Goal: Communication & Community: Answer question/provide support

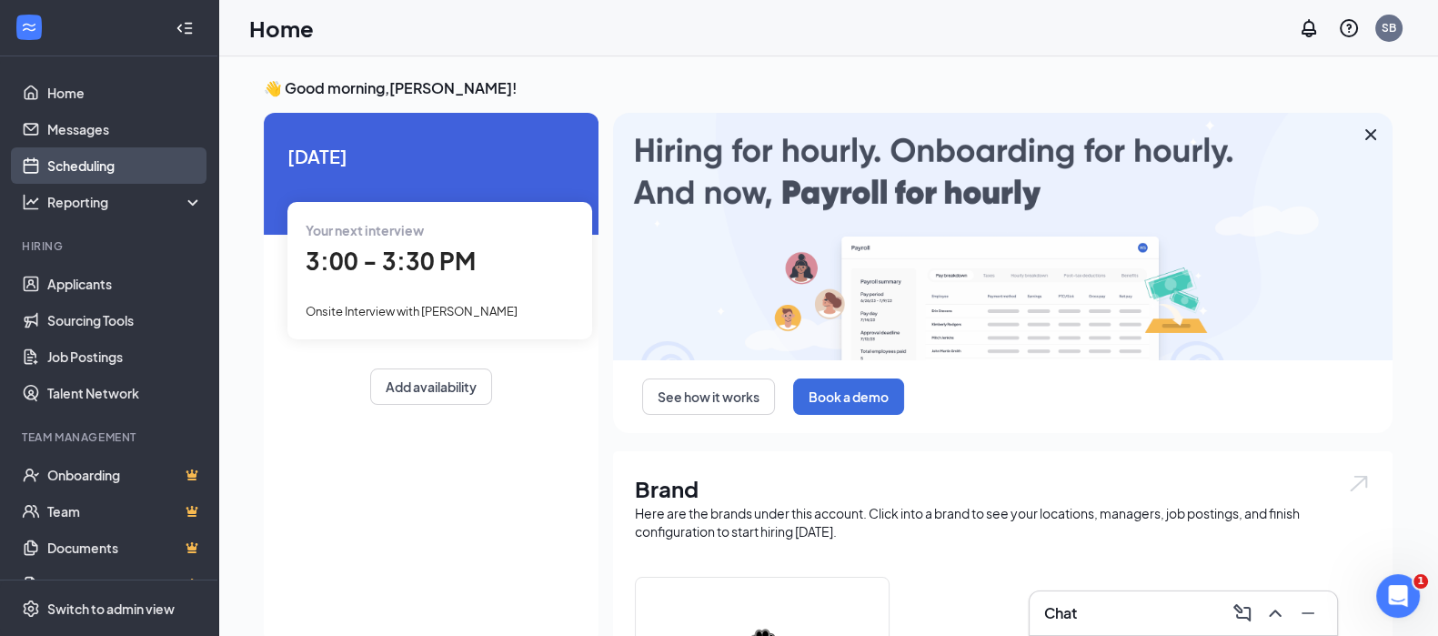
click at [105, 170] on link "Scheduling" at bounding box center [125, 165] width 156 height 36
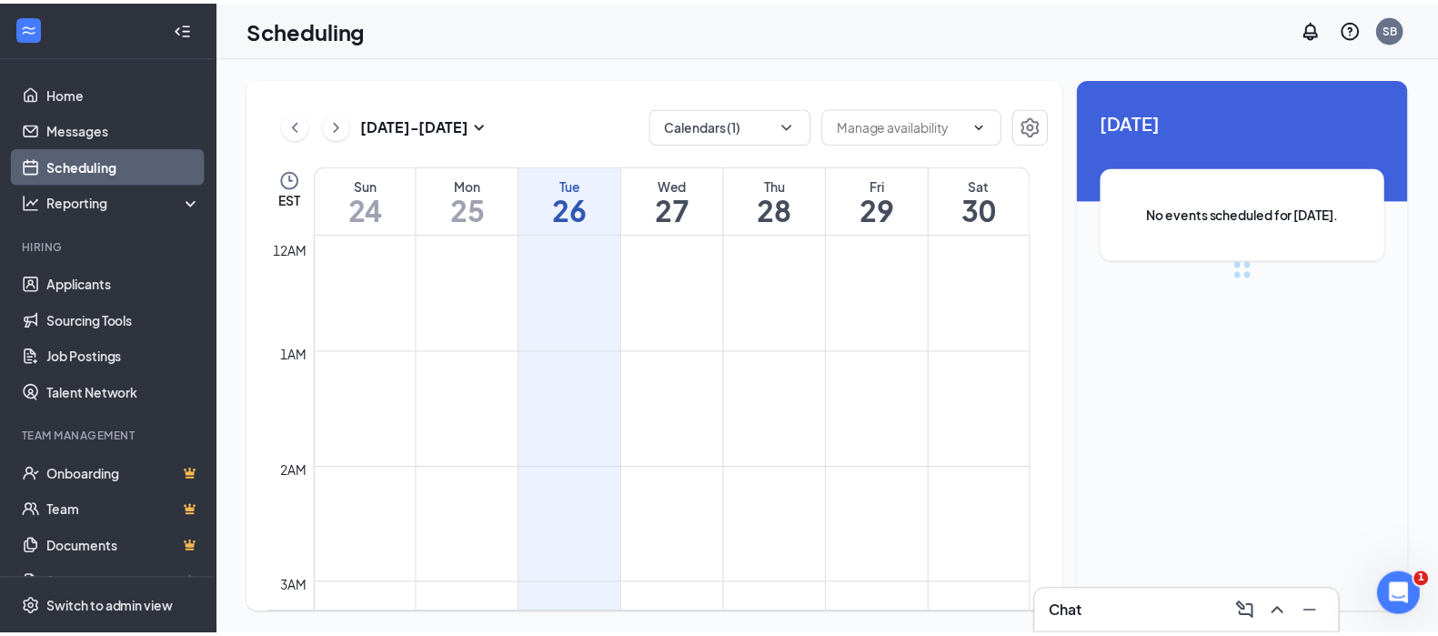
scroll to position [894, 0]
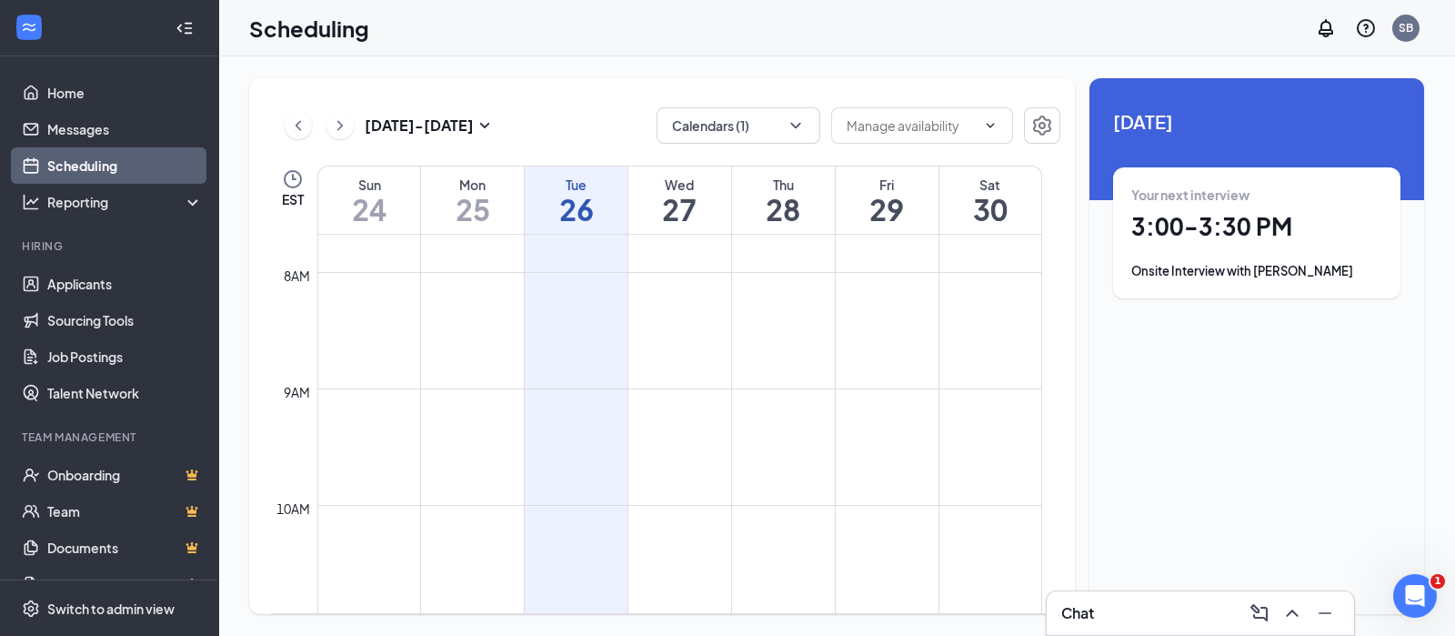
click at [894, 362] on td at bounding box center [679, 373] width 725 height 29
click at [879, 206] on h1 "29" at bounding box center [887, 209] width 103 height 31
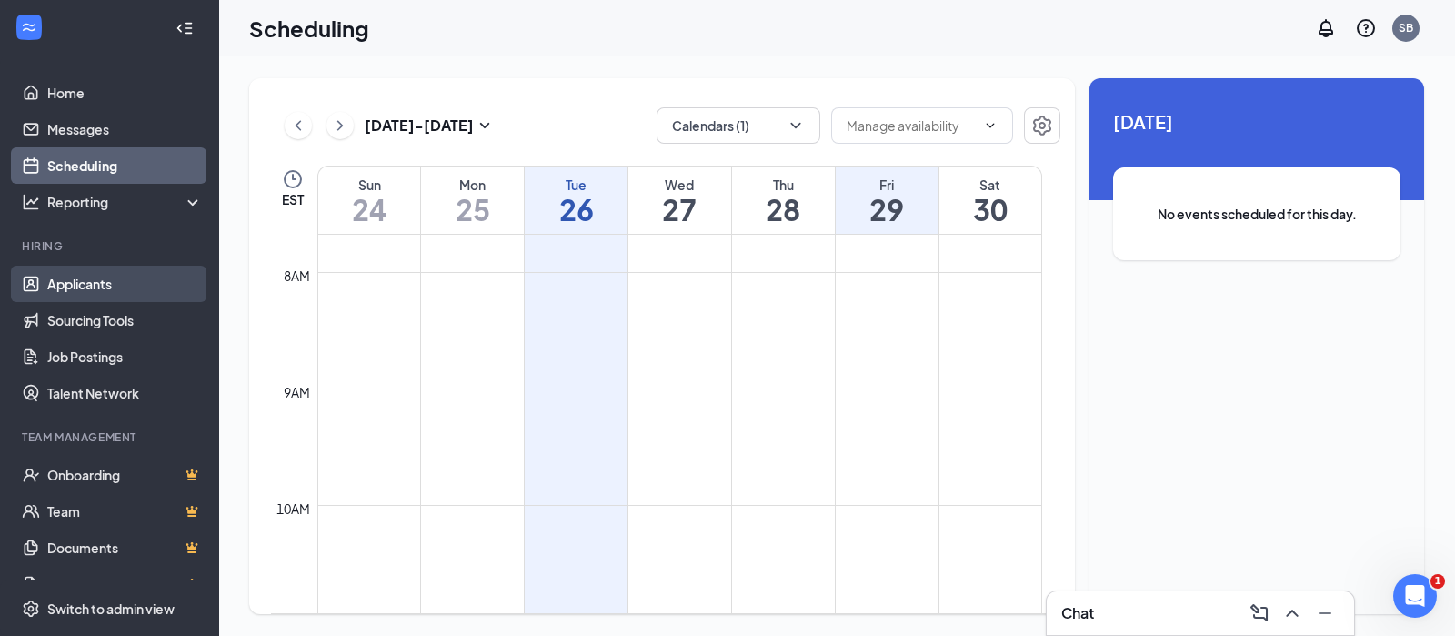
click at [67, 283] on link "Applicants" at bounding box center [125, 284] width 156 height 36
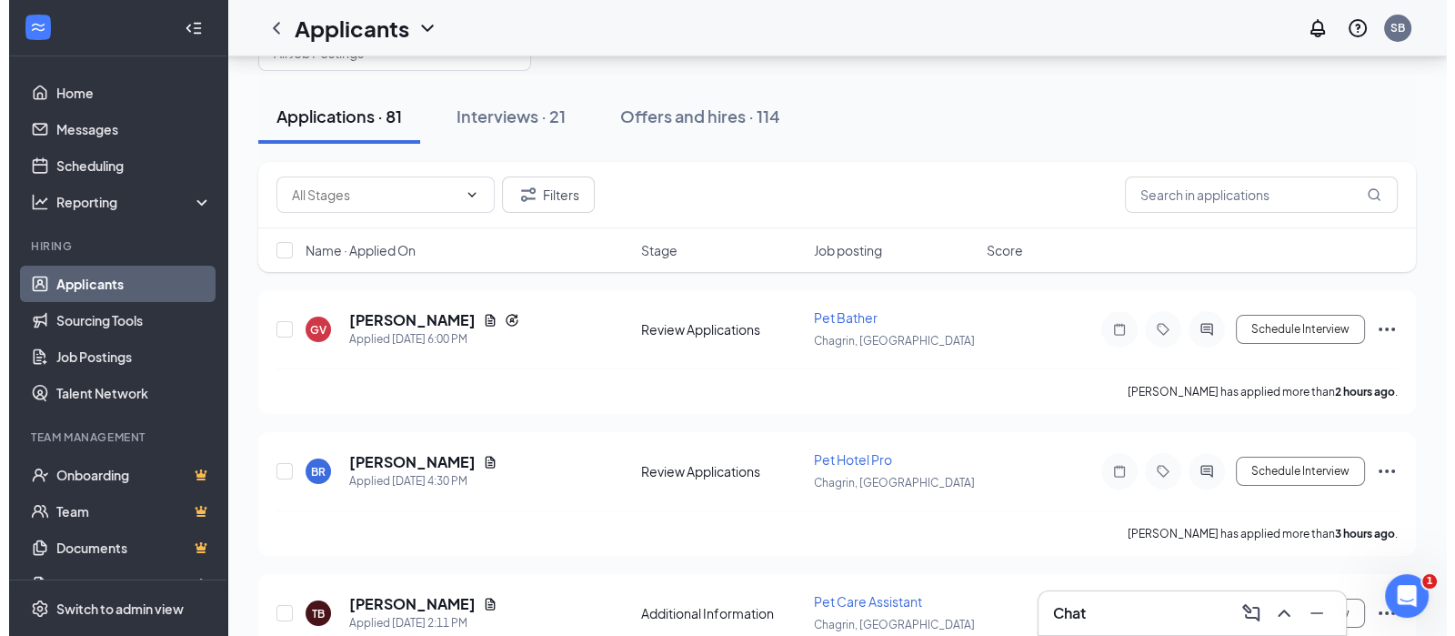
scroll to position [68, 0]
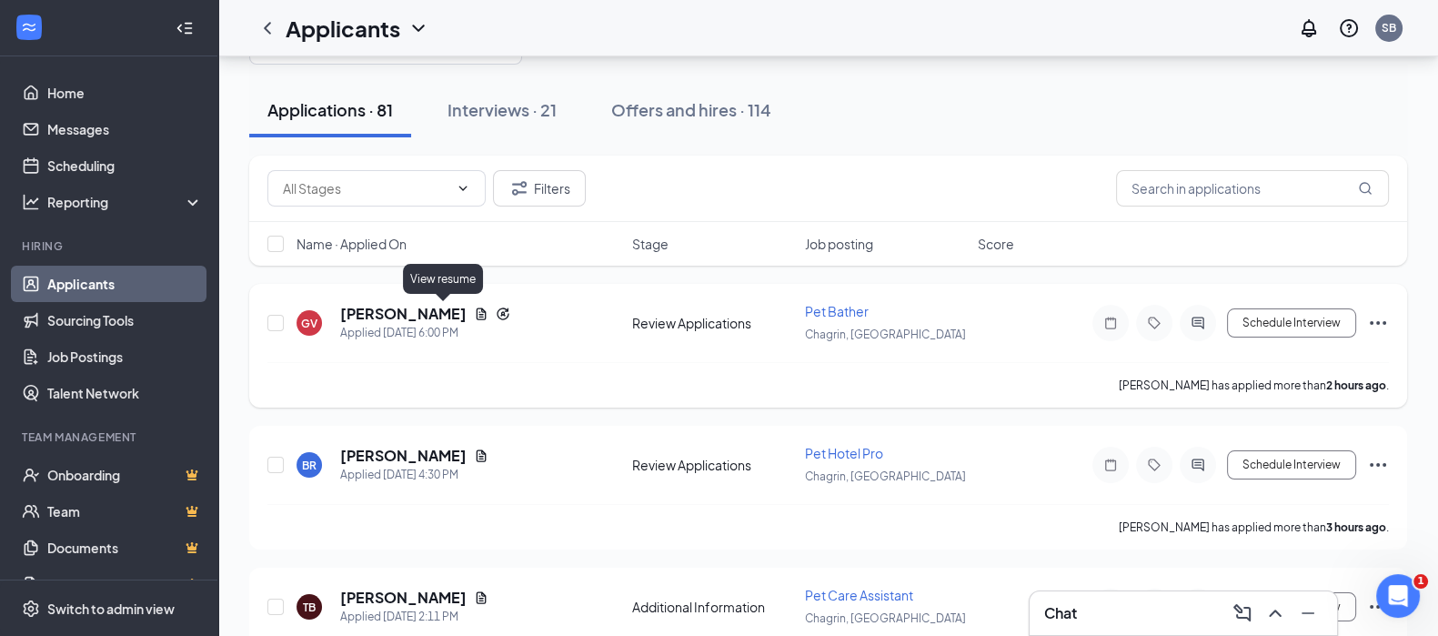
click at [477, 307] on icon "Document" at bounding box center [482, 313] width 10 height 12
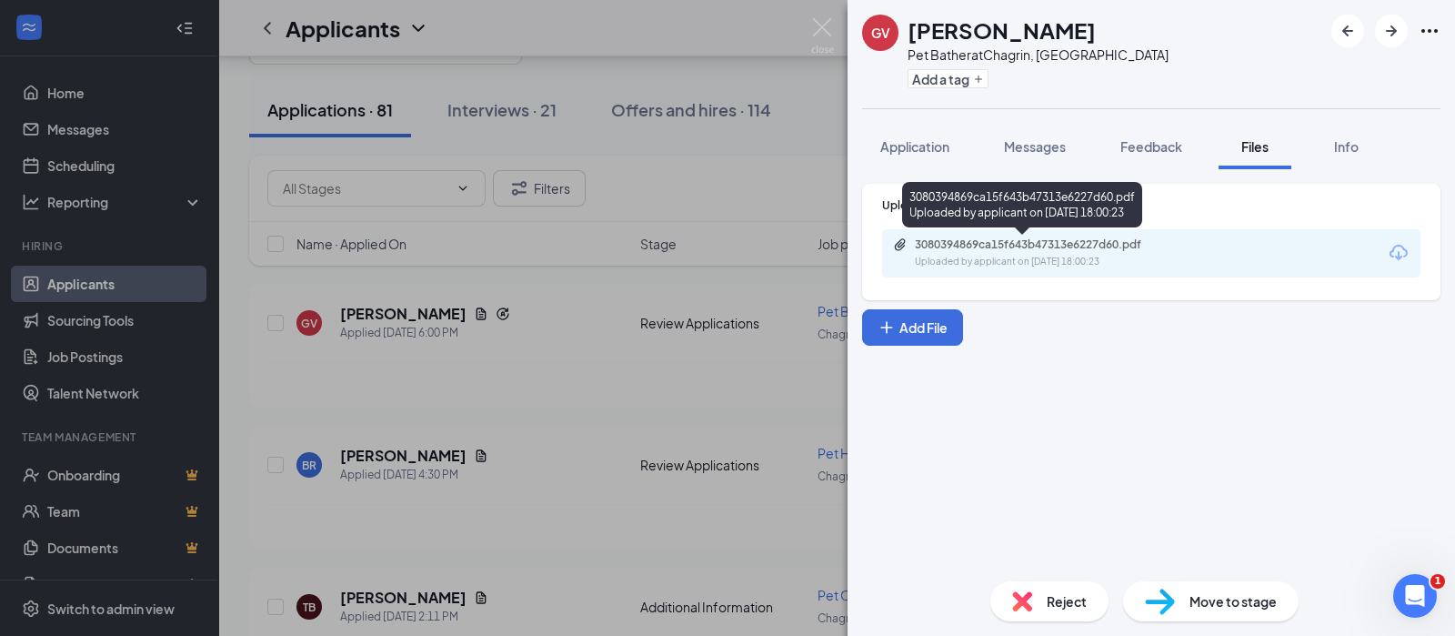
click at [1076, 256] on div "Uploaded by applicant on [DATE] 18:00:23" at bounding box center [1051, 262] width 273 height 15
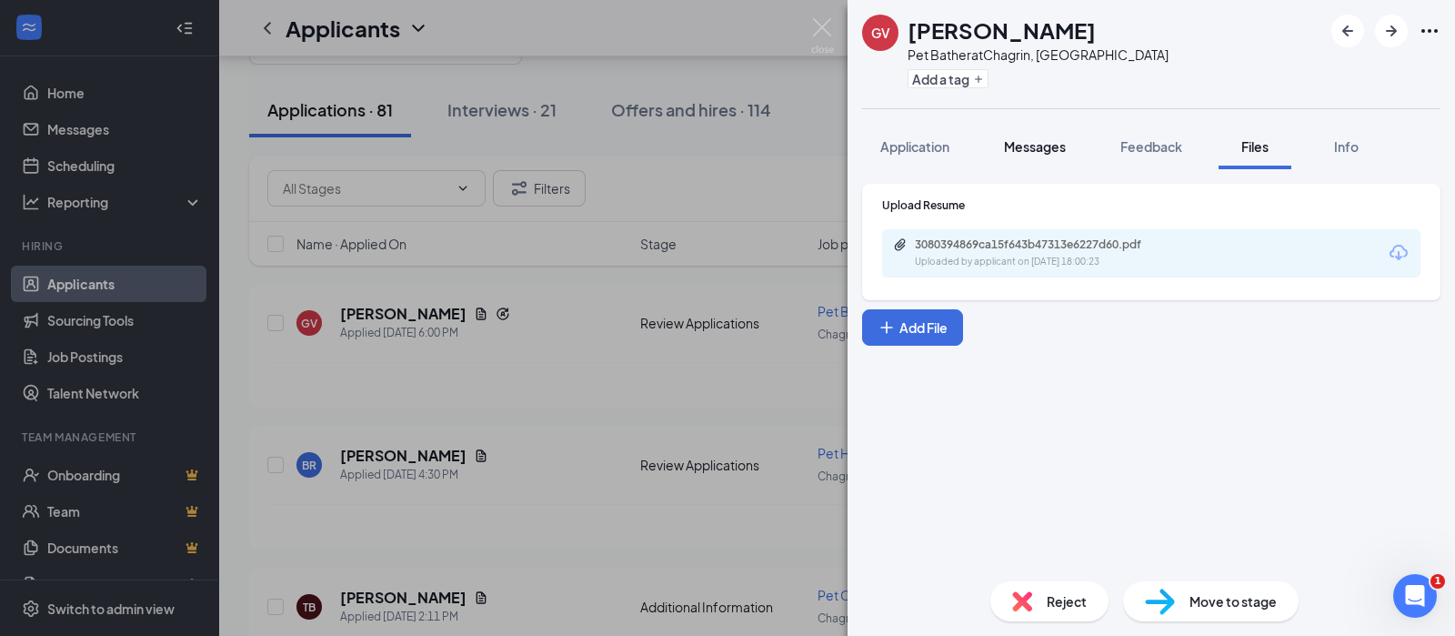
click at [1011, 152] on span "Messages" at bounding box center [1035, 146] width 62 height 16
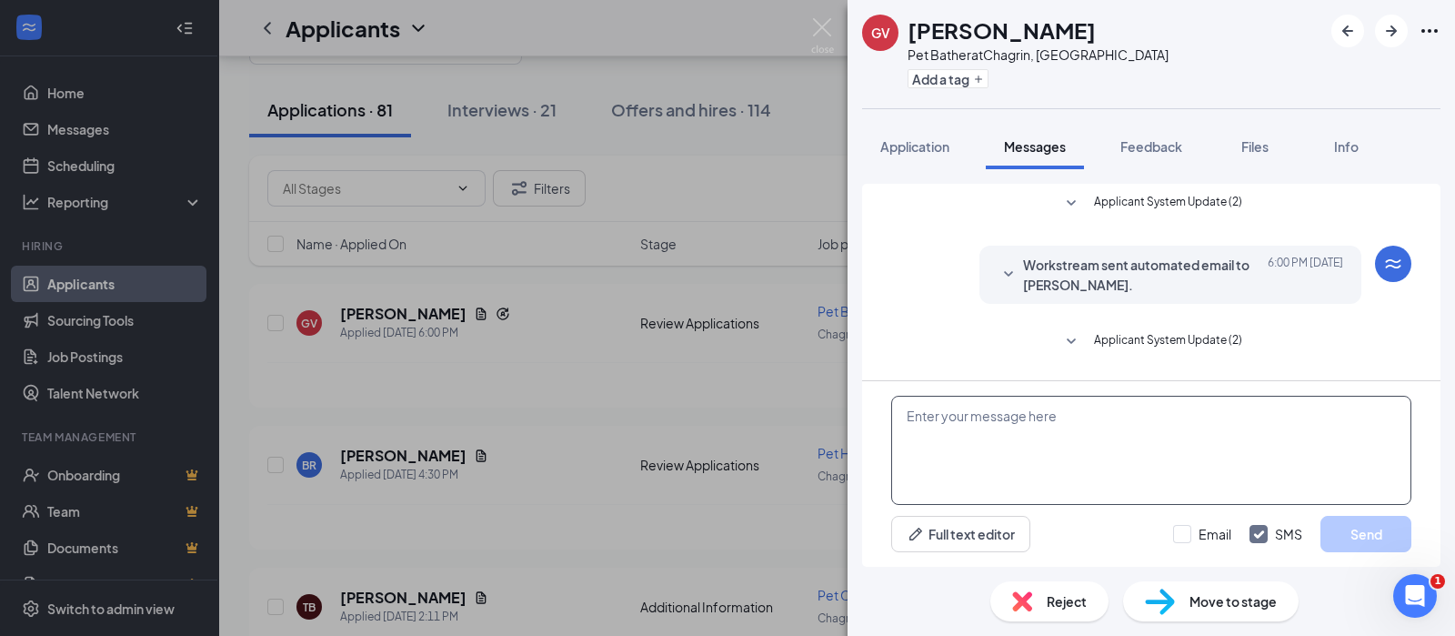
scroll to position [302, 0]
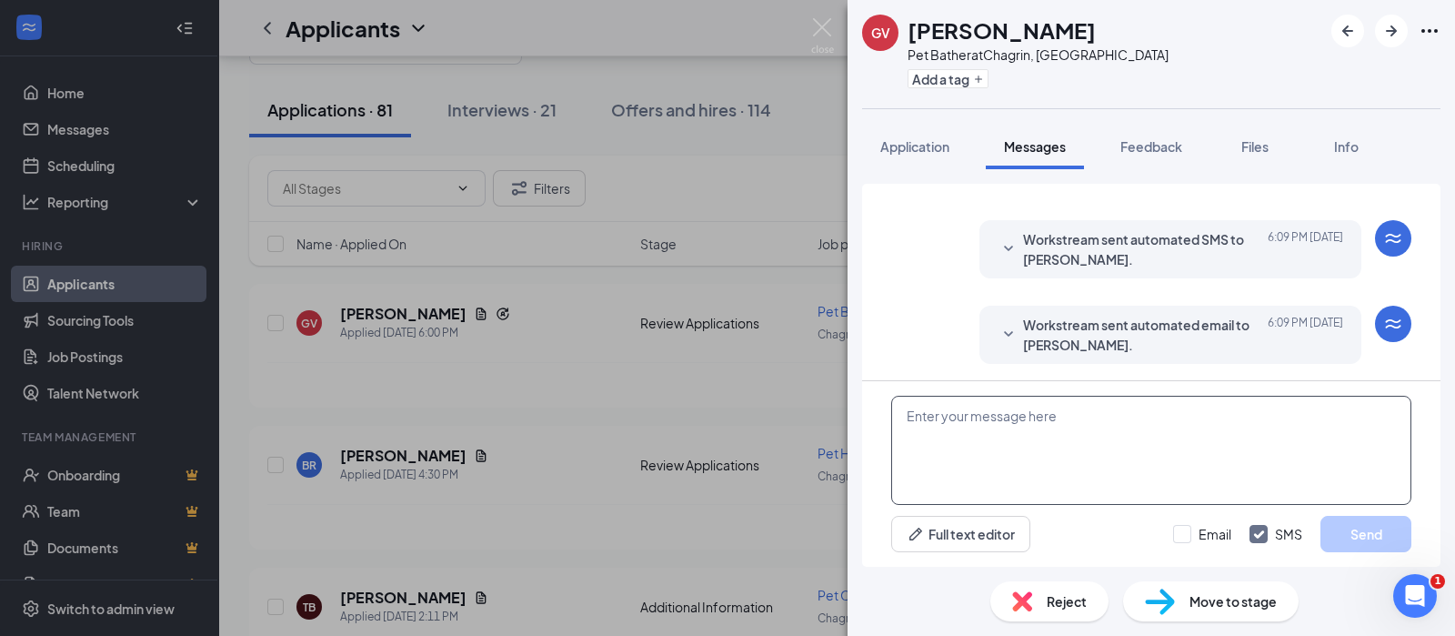
click at [917, 435] on textarea at bounding box center [1151, 450] width 520 height 109
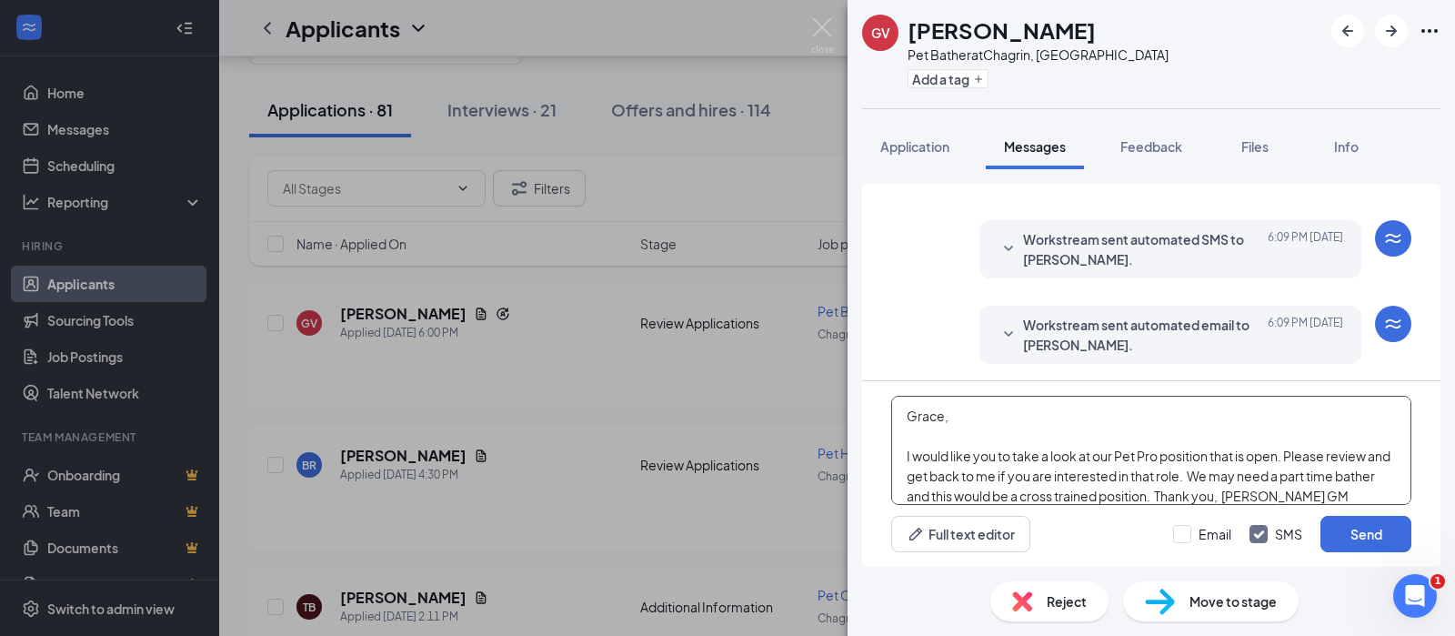
click at [901, 451] on textarea "Grace, I would like you to take a look at our Pet Pro position that is open. Pl…" at bounding box center [1151, 450] width 520 height 109
type textarea "Grace, Thank you for applying! I would like you to take a look at our Pet Pro p…"
click at [1337, 538] on button "Send" at bounding box center [1366, 534] width 91 height 36
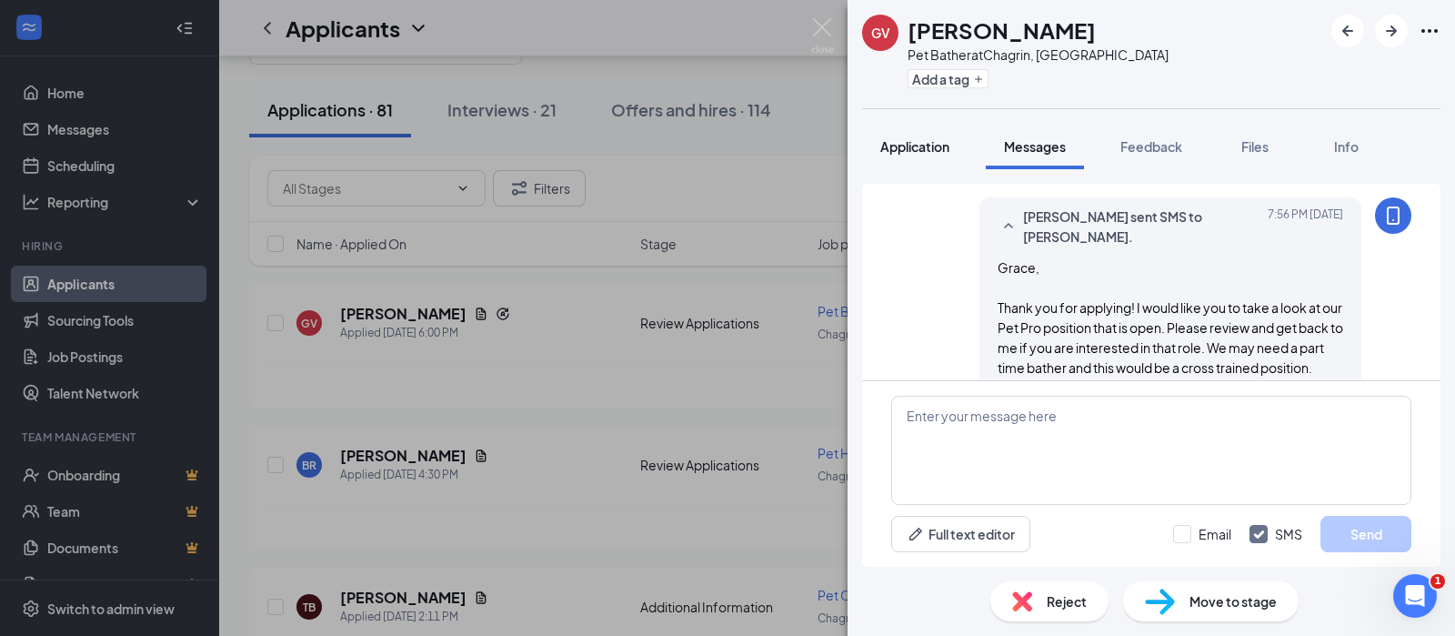
scroll to position [520, 0]
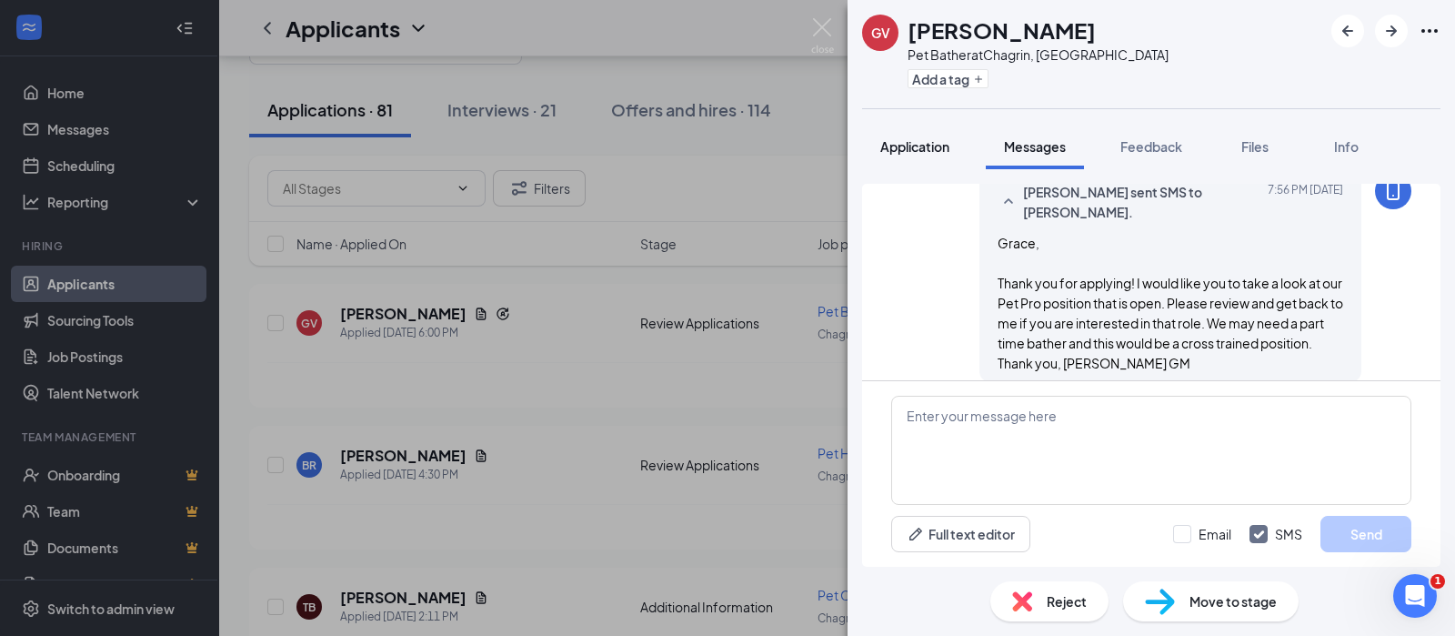
click at [906, 142] on span "Application" at bounding box center [915, 146] width 69 height 16
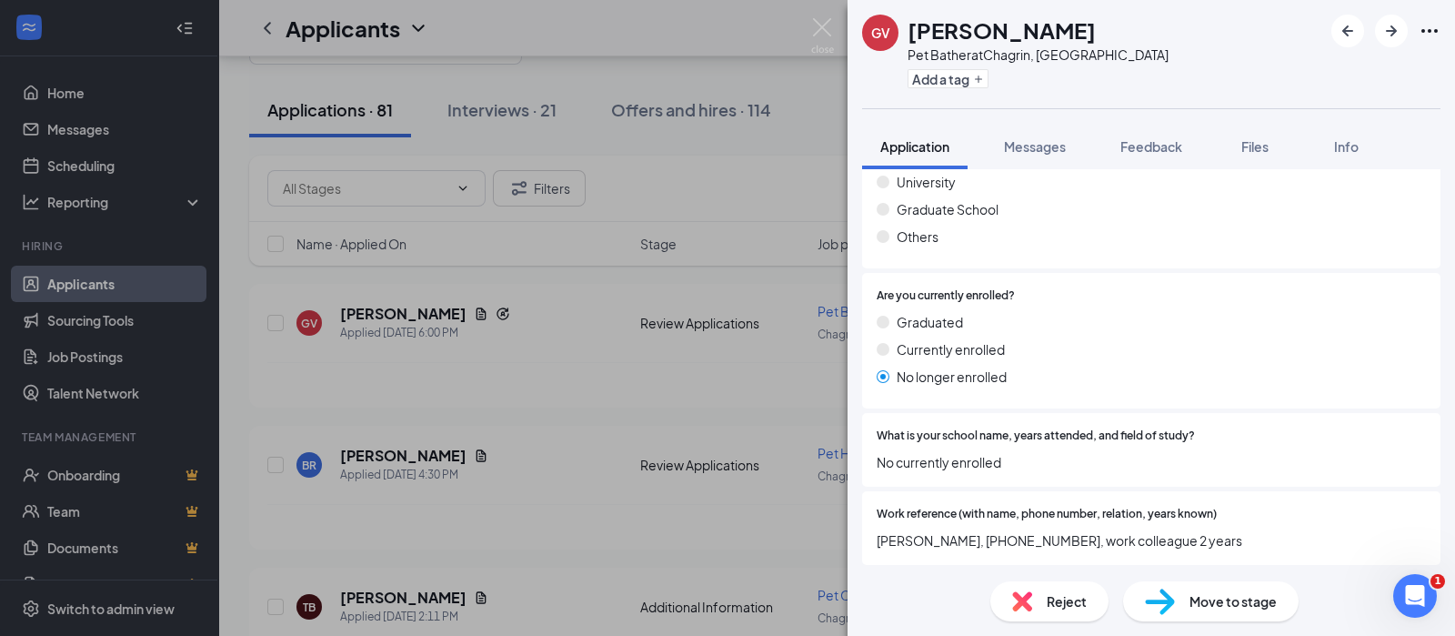
scroll to position [2347, 0]
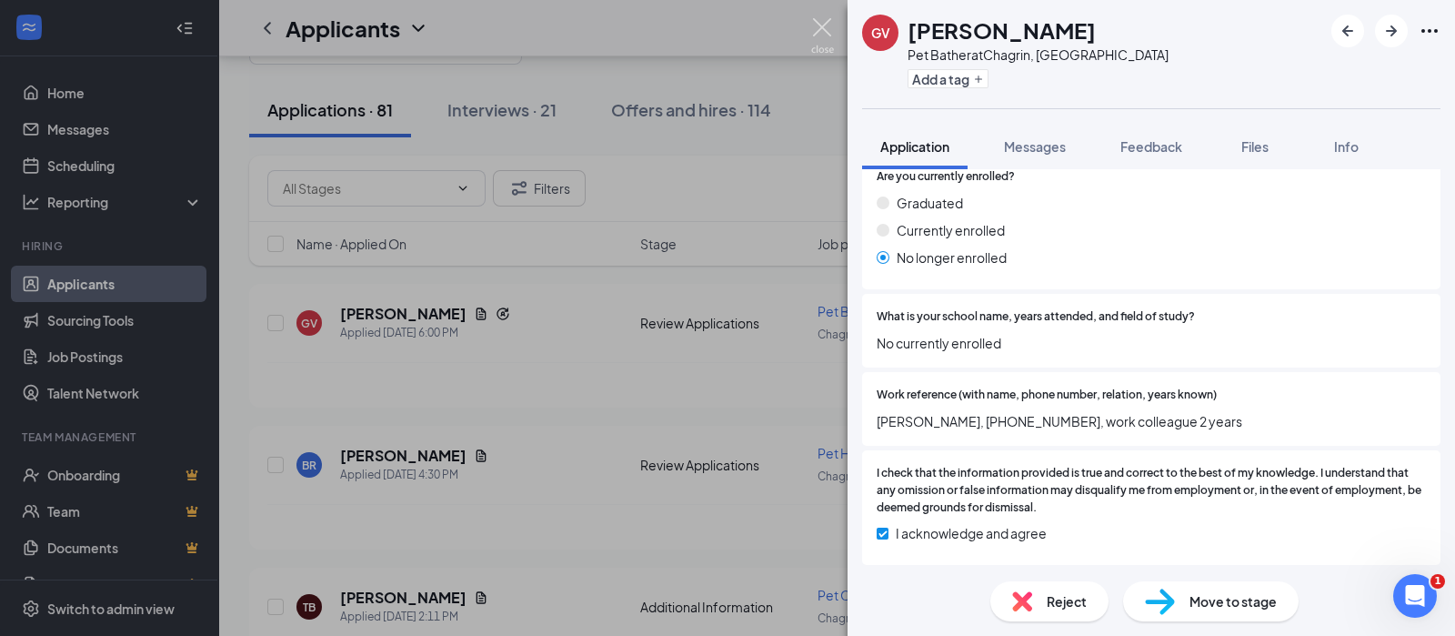
click at [825, 26] on img at bounding box center [822, 35] width 23 height 35
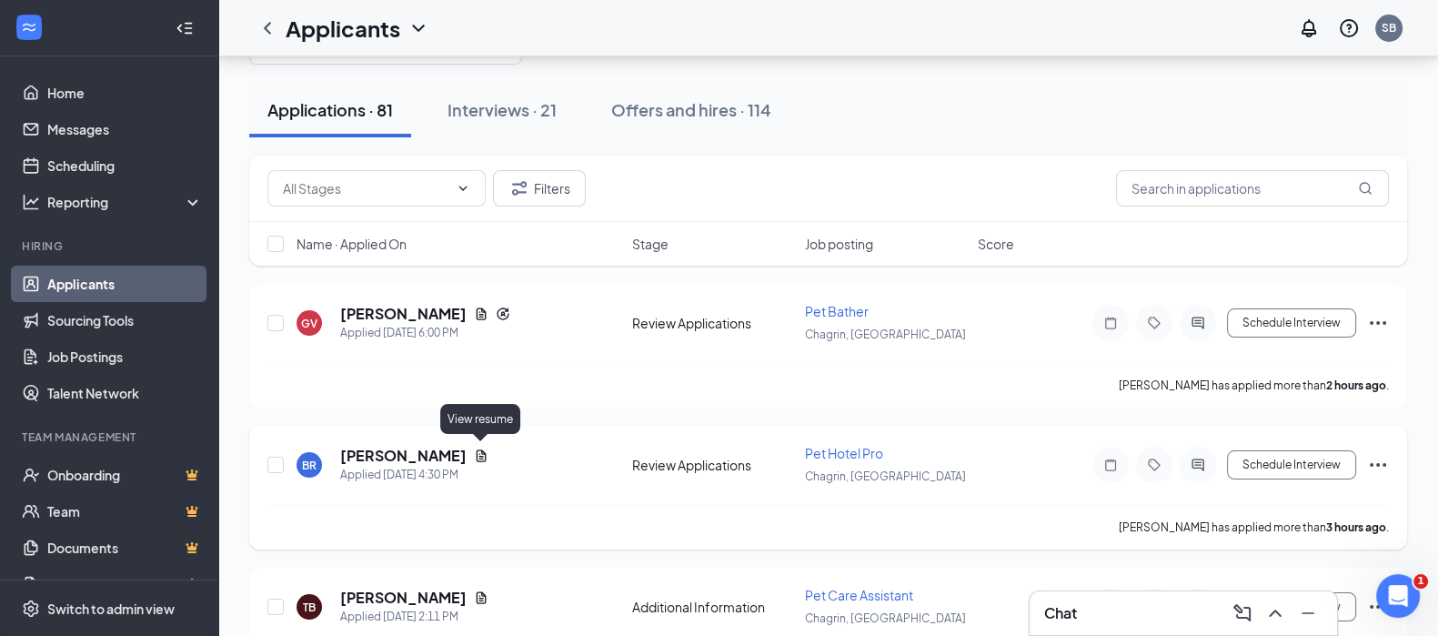
click at [478, 448] on icon "Document" at bounding box center [481, 455] width 15 height 15
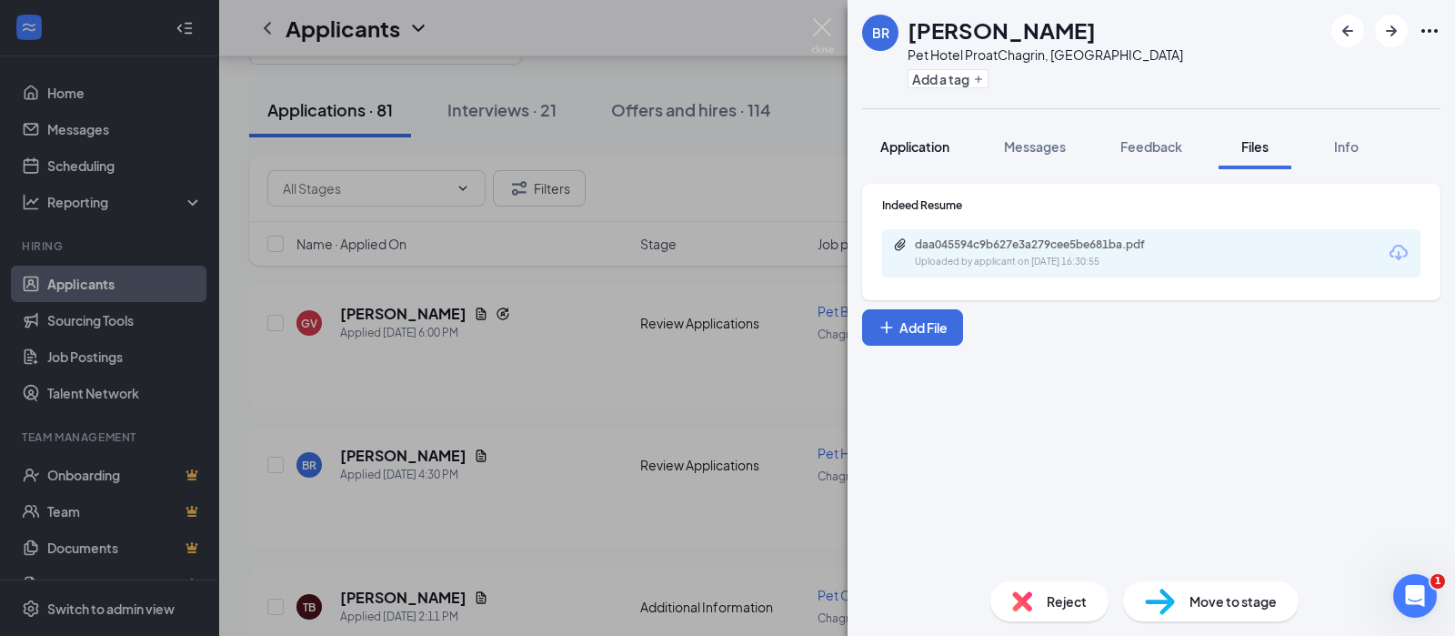
click at [928, 145] on span "Application" at bounding box center [915, 146] width 69 height 16
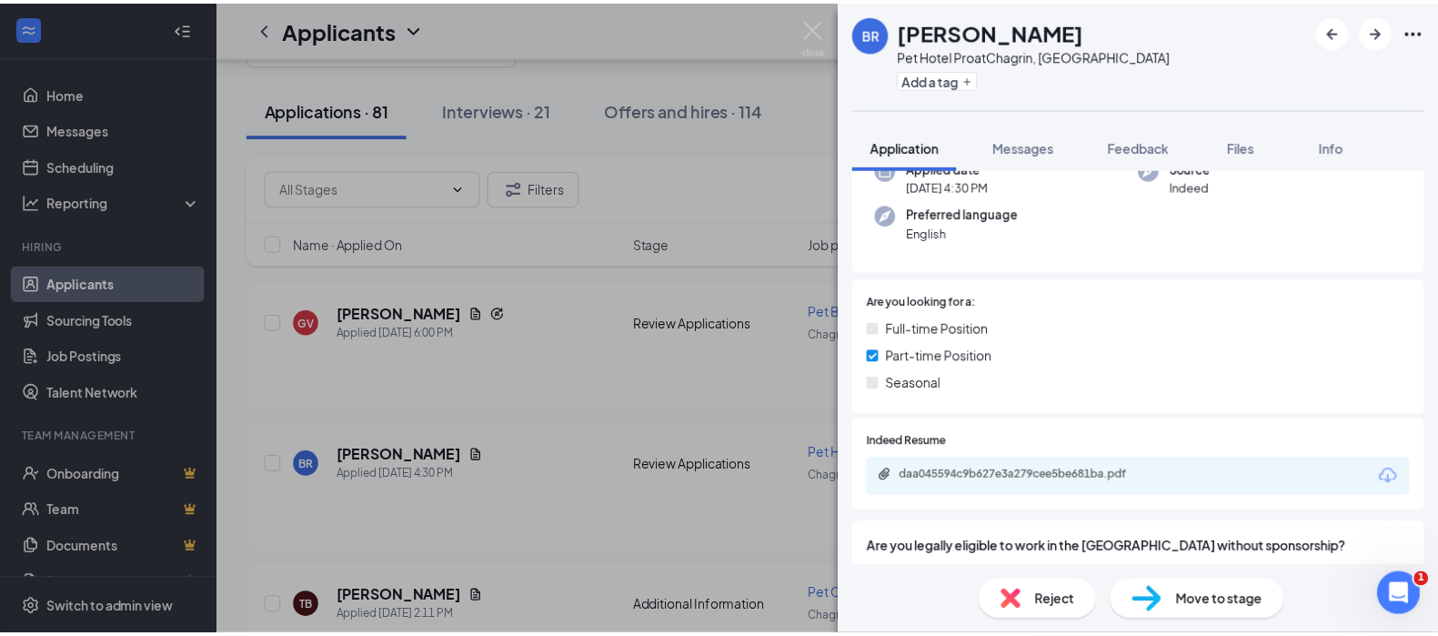
scroll to position [168, 0]
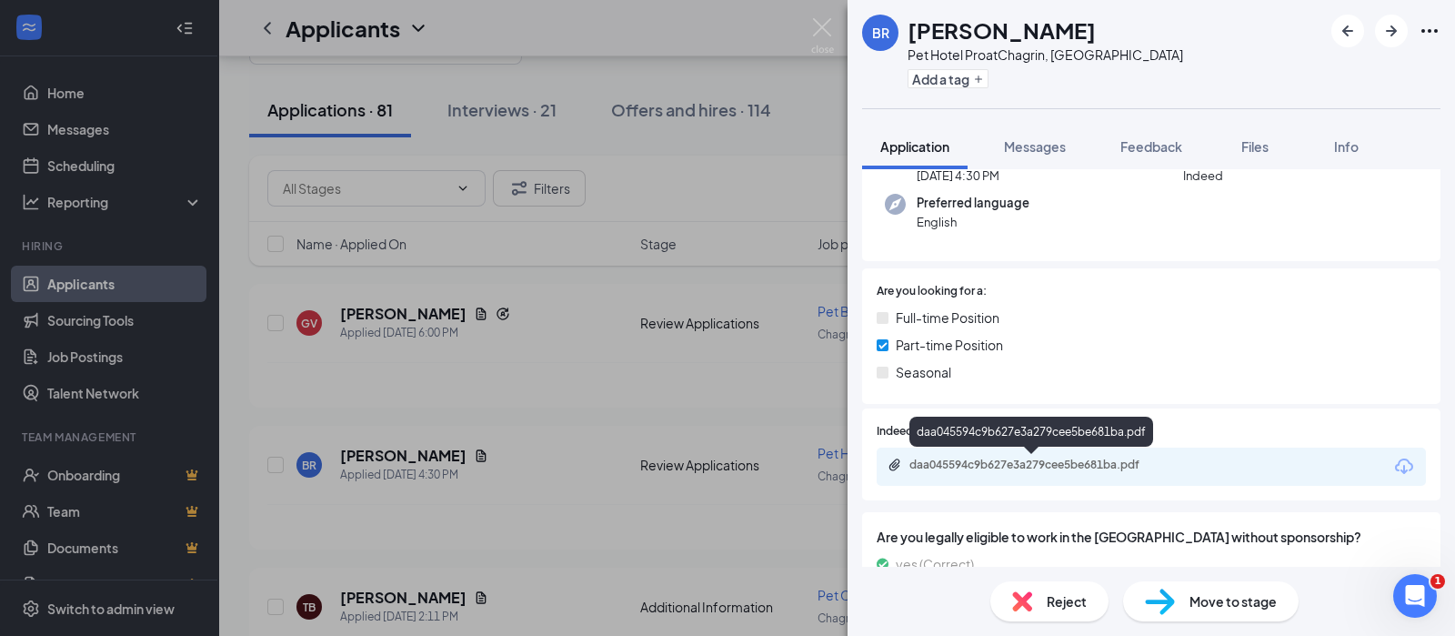
click at [1154, 462] on div "daa045594c9b627e3a279cee5be681ba.pdf" at bounding box center [1037, 465] width 255 height 15
click at [819, 24] on img at bounding box center [822, 35] width 23 height 35
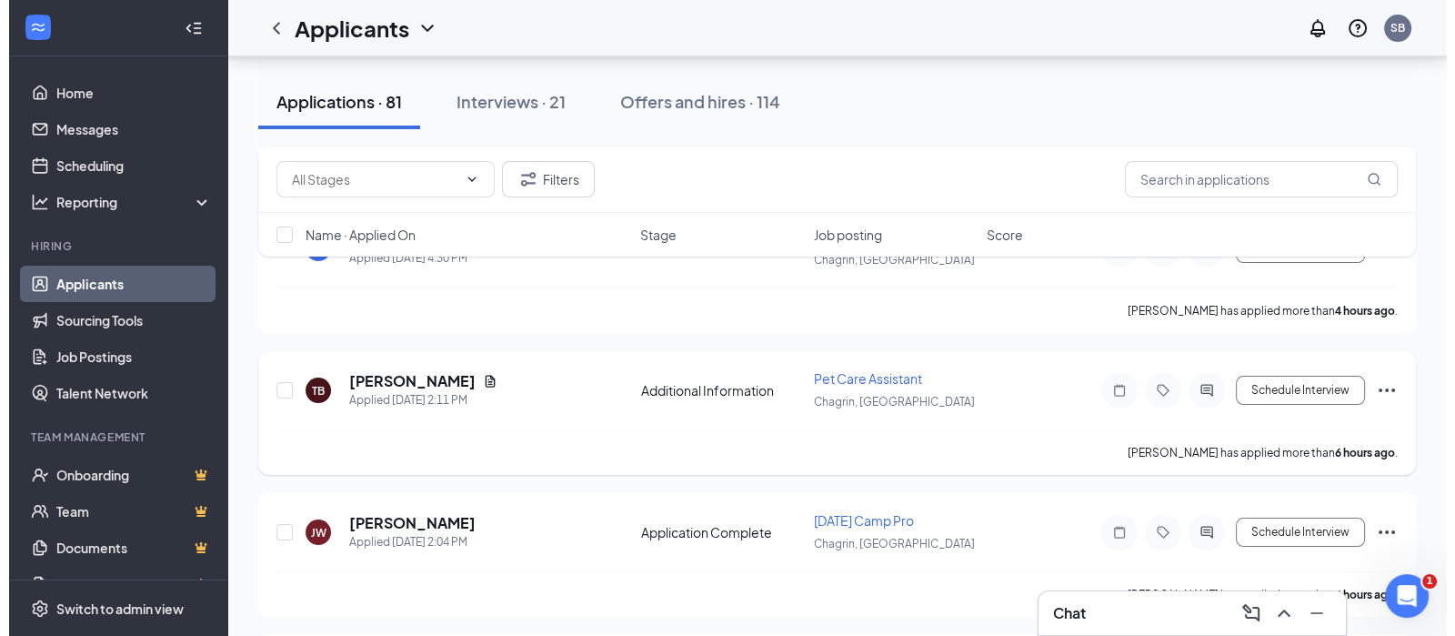
scroll to position [282, 0]
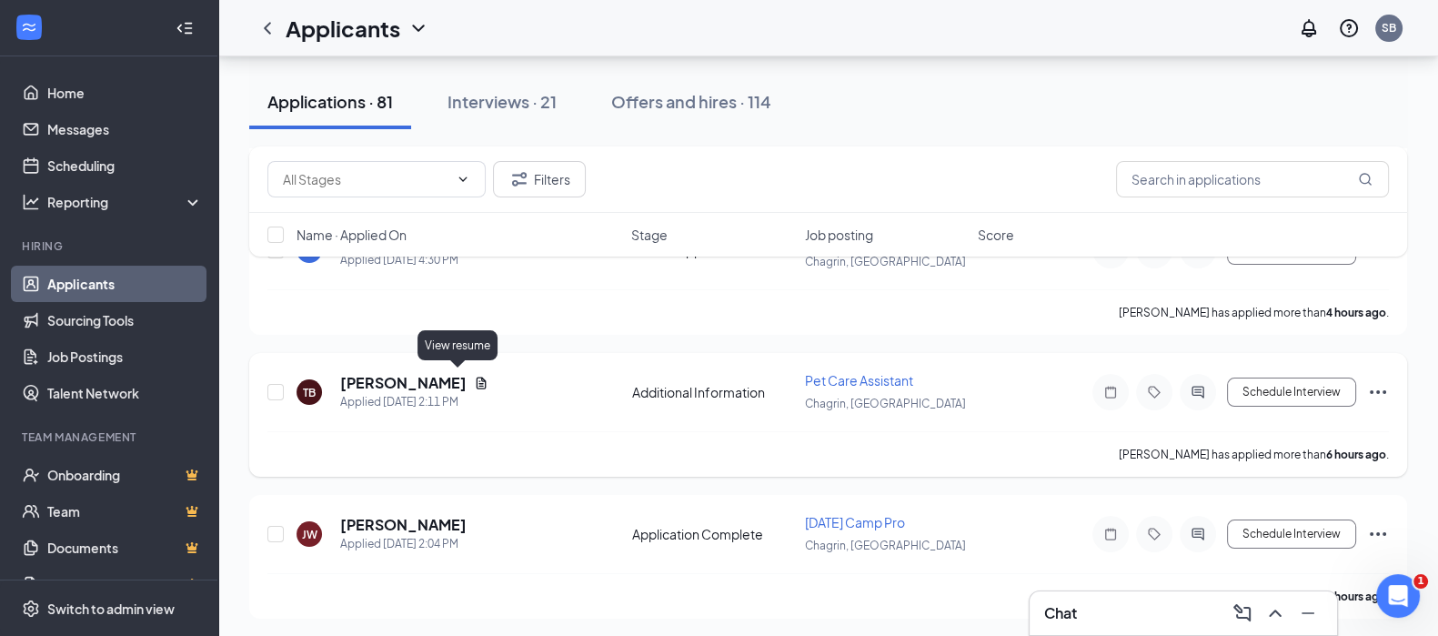
click at [474, 378] on icon "Document" at bounding box center [481, 383] width 15 height 15
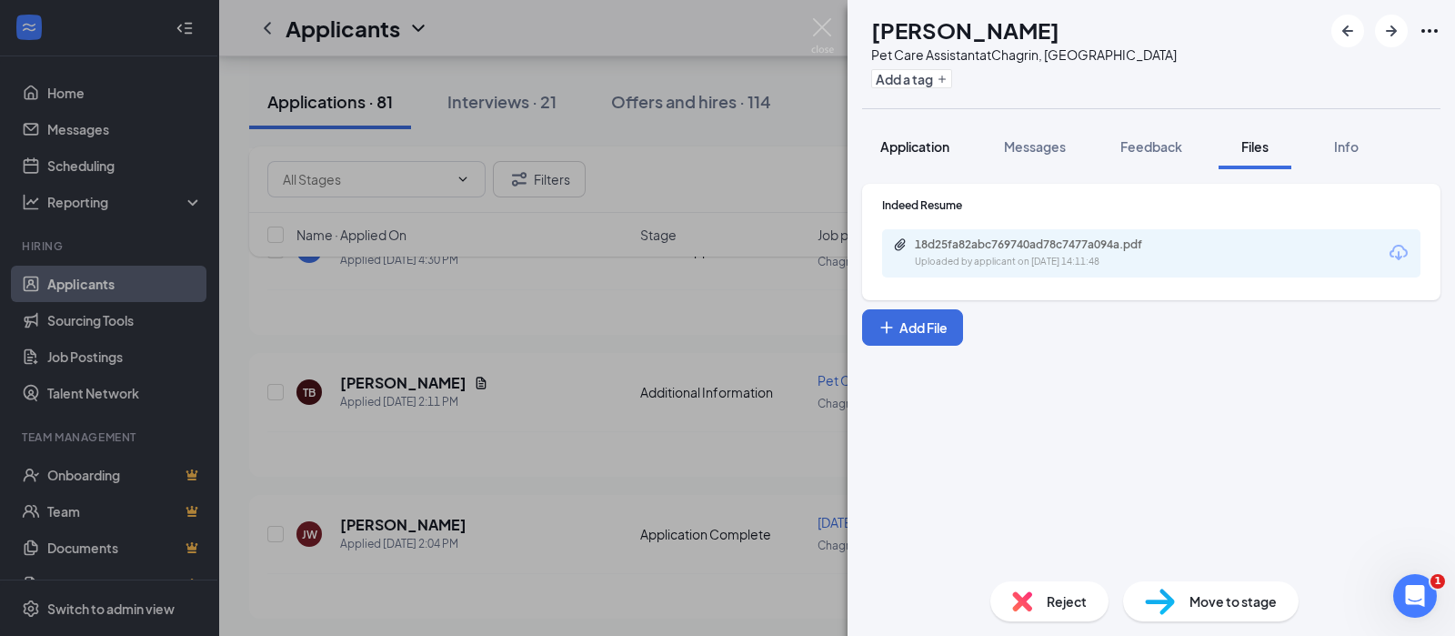
click at [901, 147] on span "Application" at bounding box center [915, 146] width 69 height 16
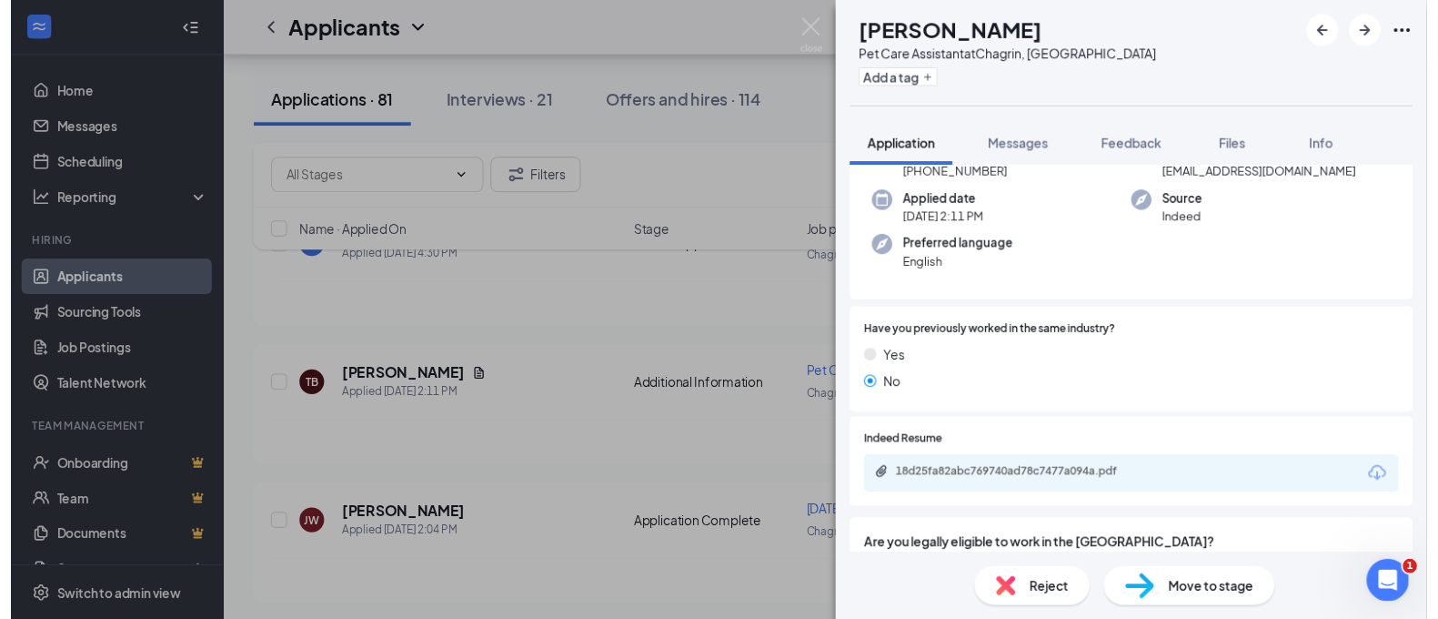
scroll to position [126, 0]
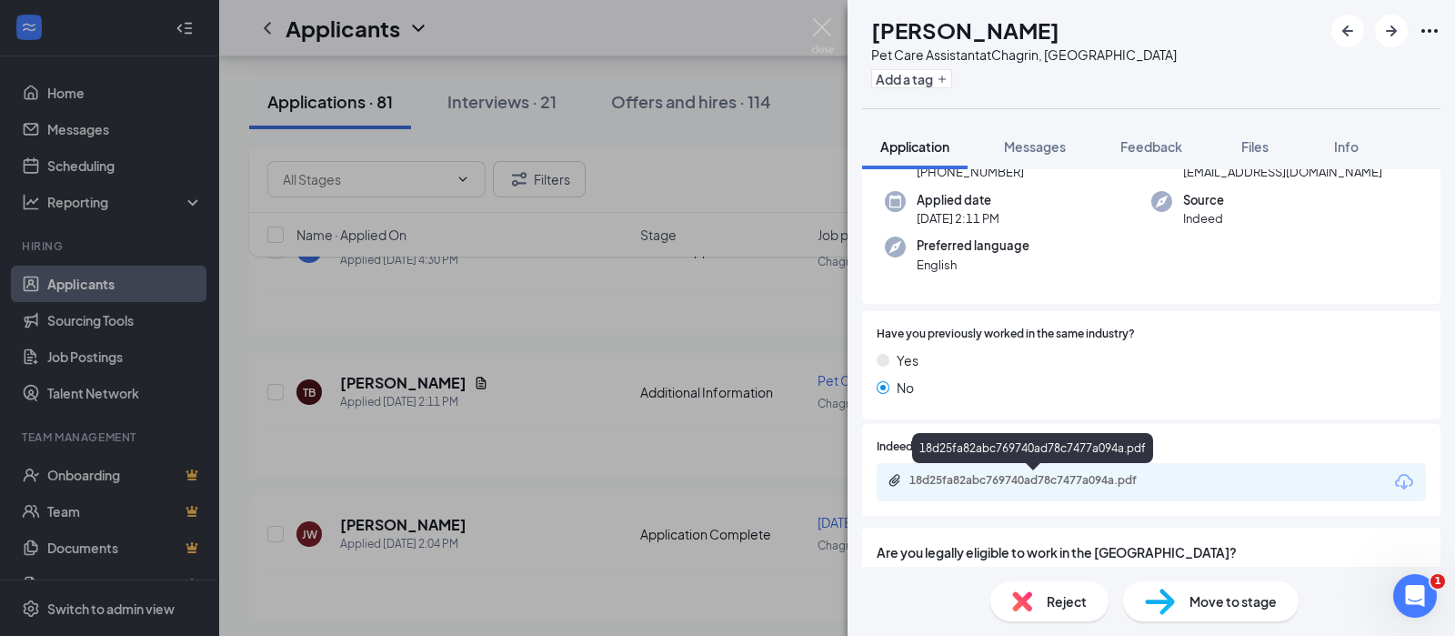
click at [1042, 474] on div "18d25fa82abc769740ad78c7477a094a.pdf" at bounding box center [1037, 480] width 255 height 15
click at [830, 29] on img at bounding box center [822, 35] width 23 height 35
